Goal: Register for event/course

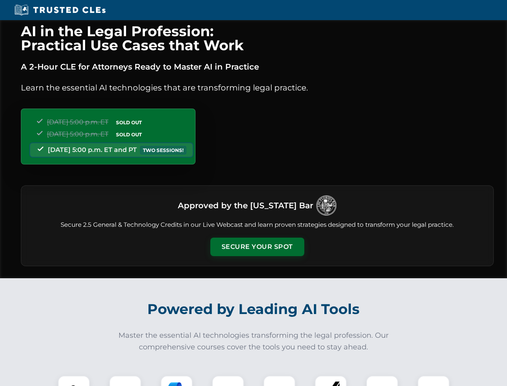
click at [257, 247] on button "Secure Your Spot" at bounding box center [257, 246] width 94 height 18
click at [74, 380] on img at bounding box center [73, 391] width 23 height 23
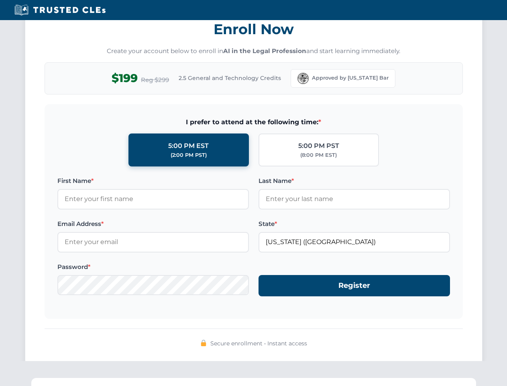
scroll to position [788, 0]
